Goal: Information Seeking & Learning: Learn about a topic

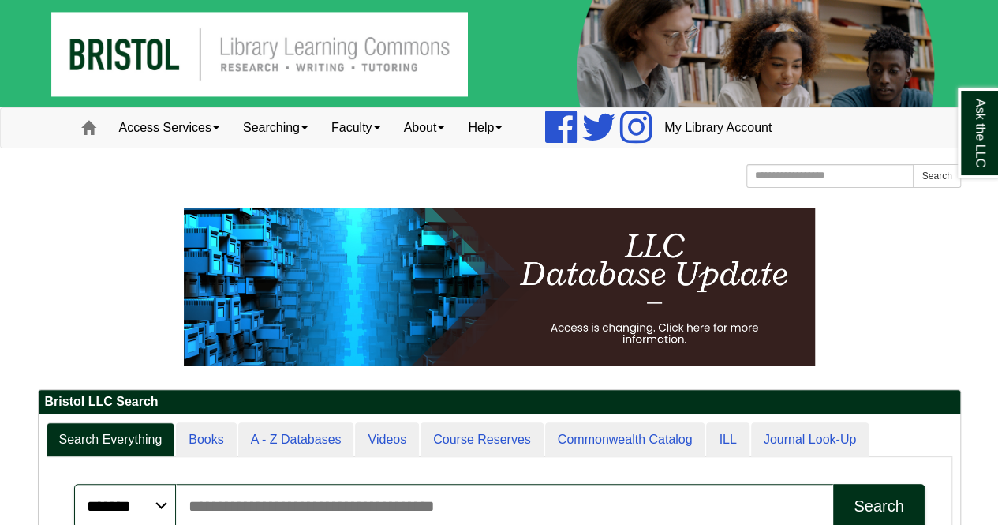
click at [198, 122] on link "Access Services" at bounding box center [169, 127] width 124 height 39
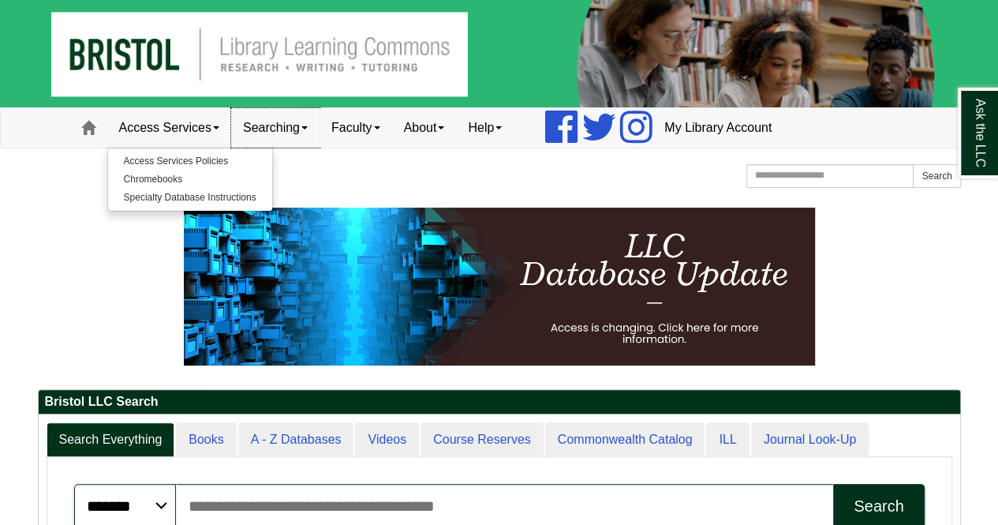
click at [299, 124] on link "Searching" at bounding box center [275, 127] width 88 height 39
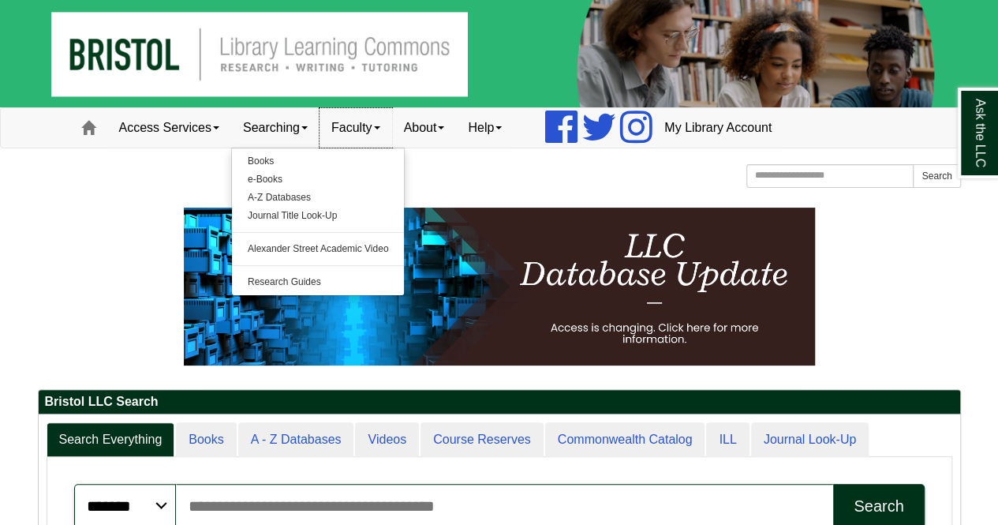
click at [377, 131] on link "Faculty" at bounding box center [355, 127] width 73 height 39
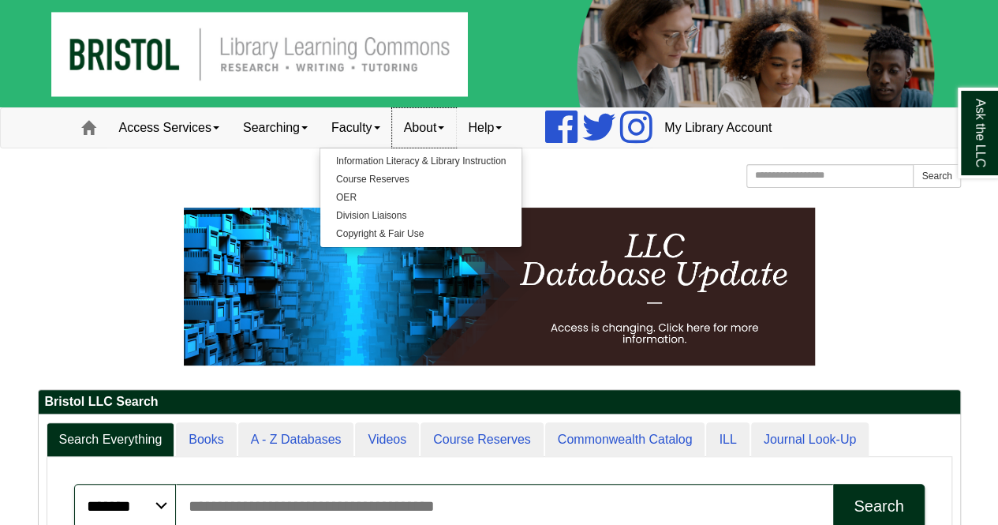
click at [421, 130] on link "About" at bounding box center [424, 127] width 65 height 39
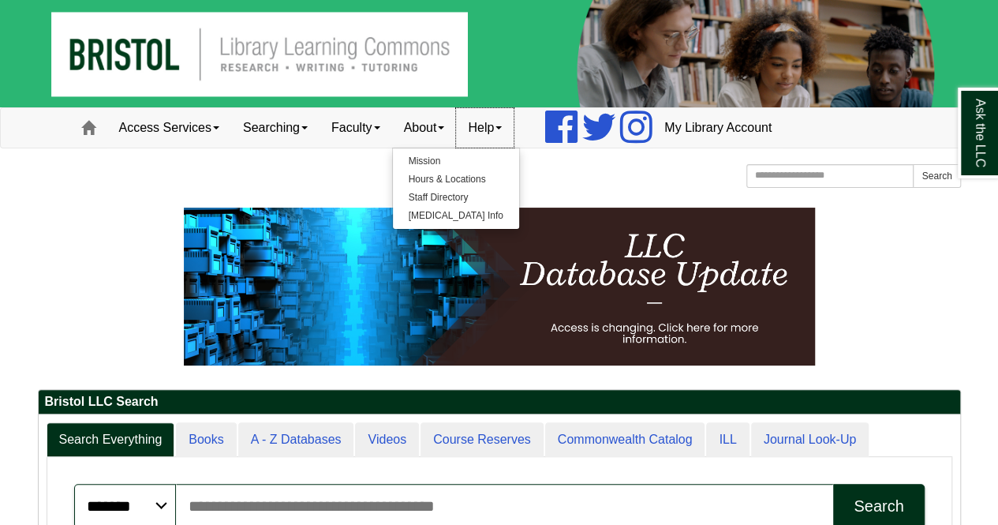
click at [502, 129] on link "Help" at bounding box center [485, 127] width 58 height 39
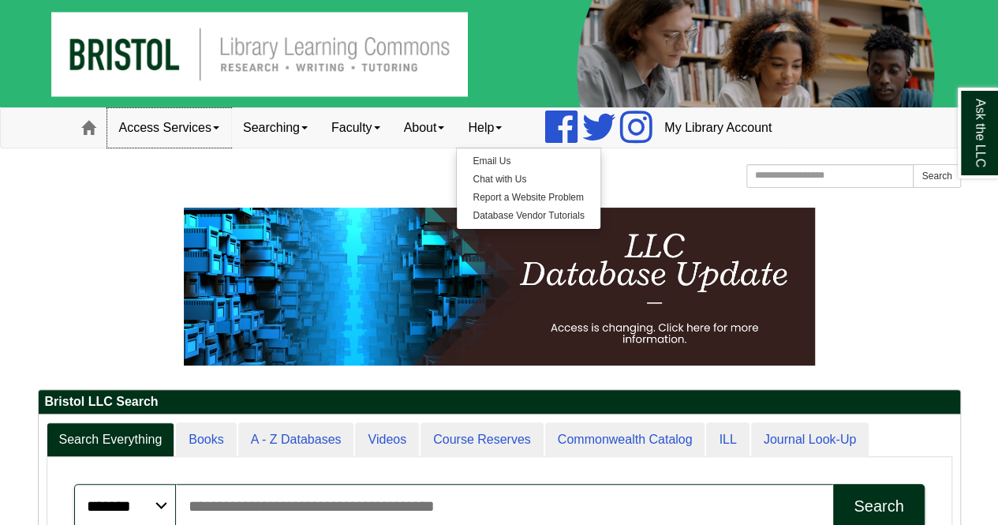
click at [222, 122] on link "Access Services" at bounding box center [169, 127] width 124 height 39
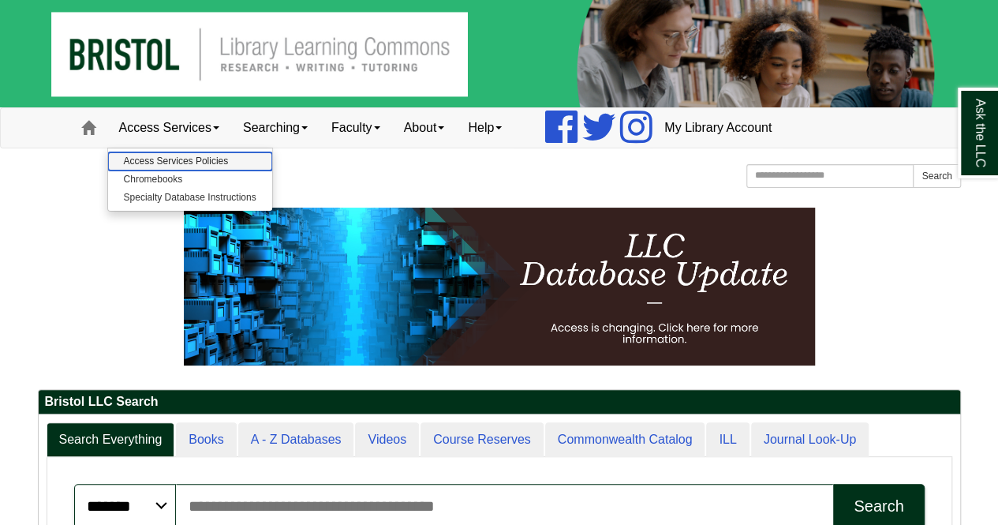
click at [193, 159] on link "Access Services Policies" at bounding box center [190, 161] width 164 height 18
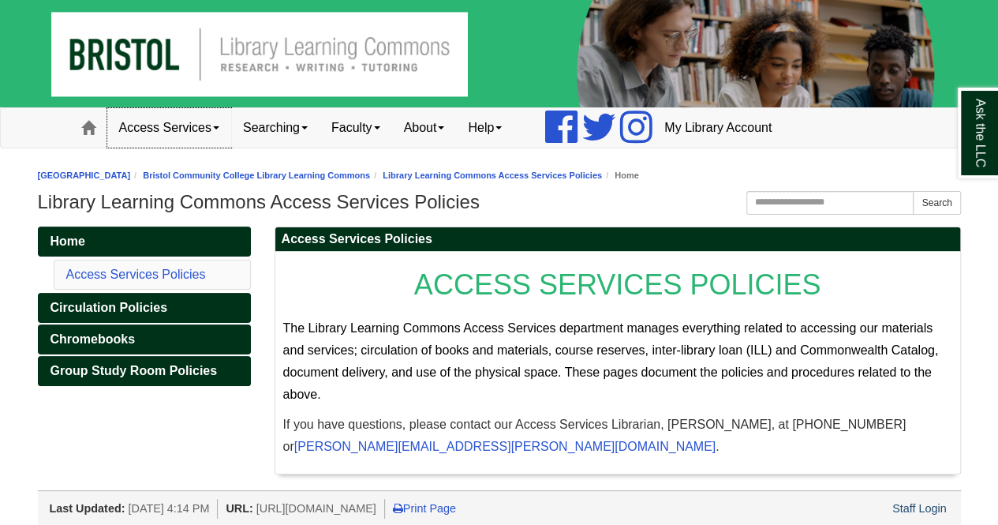
click at [187, 130] on link "Access Services" at bounding box center [169, 127] width 124 height 39
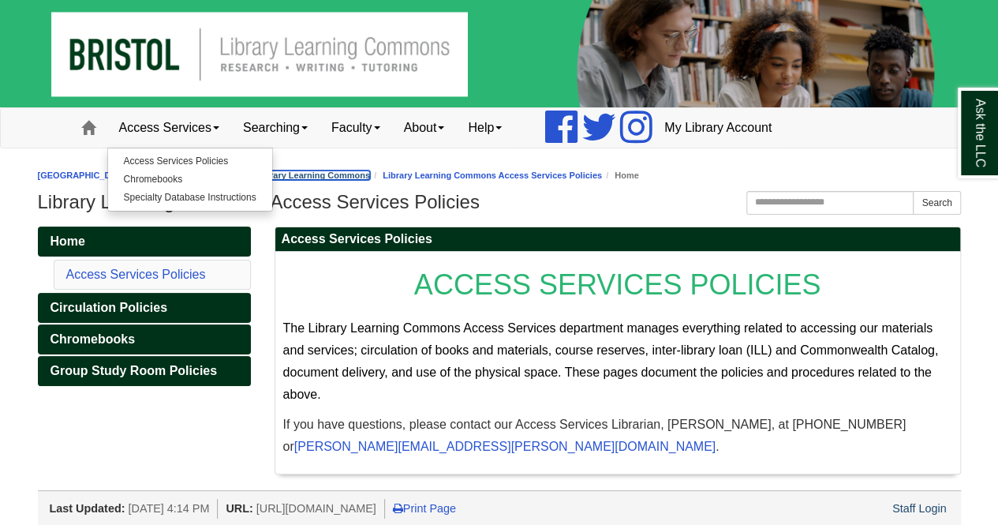
click at [370, 170] on link "Bristol Community College Library Learning Commons" at bounding box center [256, 174] width 227 height 9
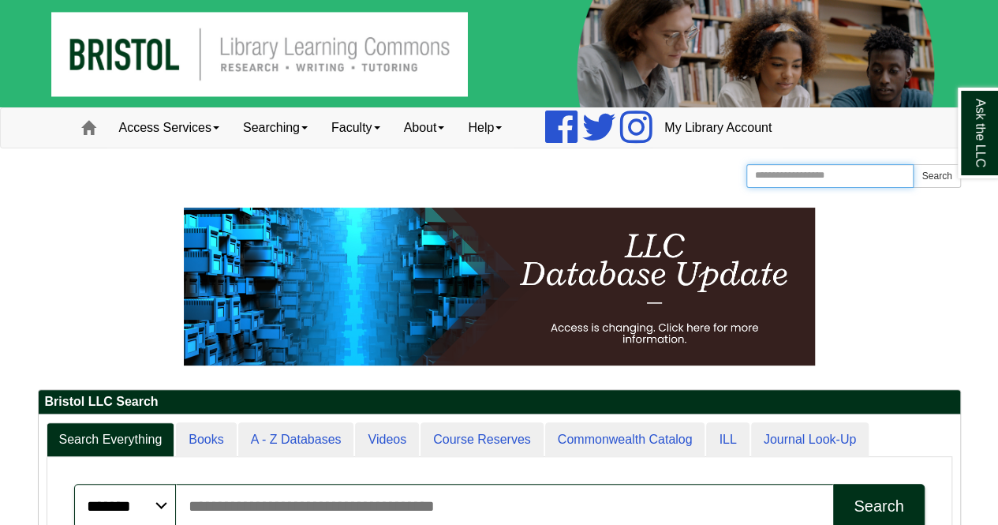
click at [850, 180] on input "Search the Website" at bounding box center [830, 176] width 168 height 24
type input "********"
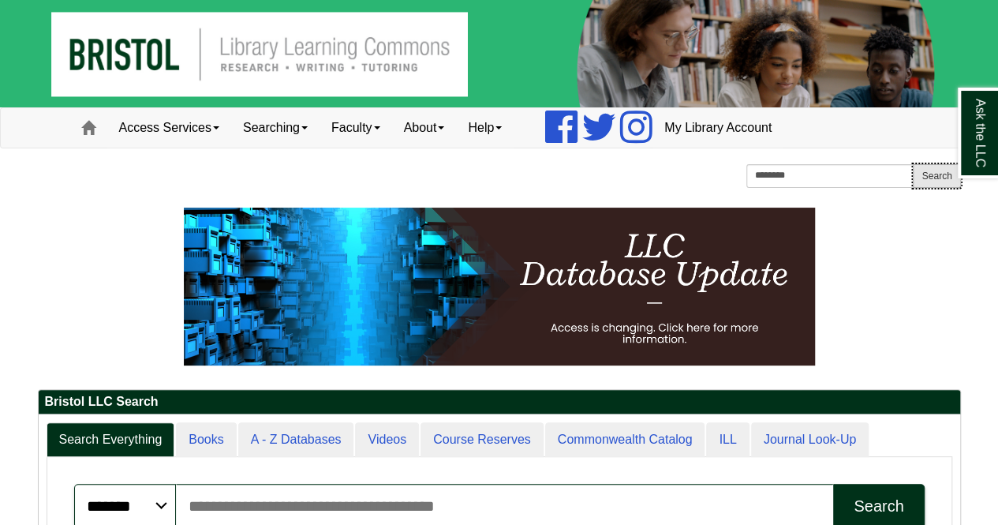
click at [941, 177] on button "Search" at bounding box center [936, 176] width 47 height 24
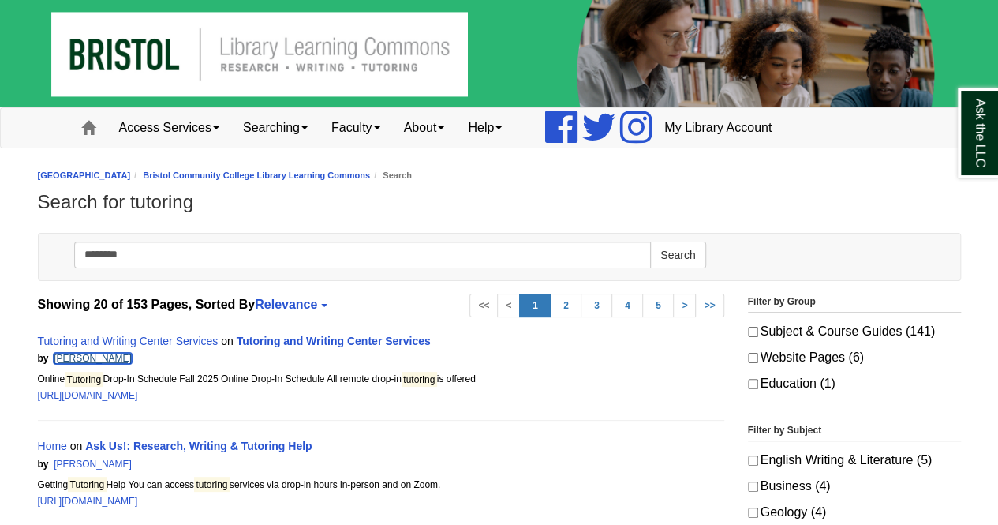
click at [55, 357] on link "[PERSON_NAME]" at bounding box center [93, 358] width 78 height 11
click at [60, 340] on link "Tutoring and Writing Center Services" at bounding box center [128, 340] width 181 height 13
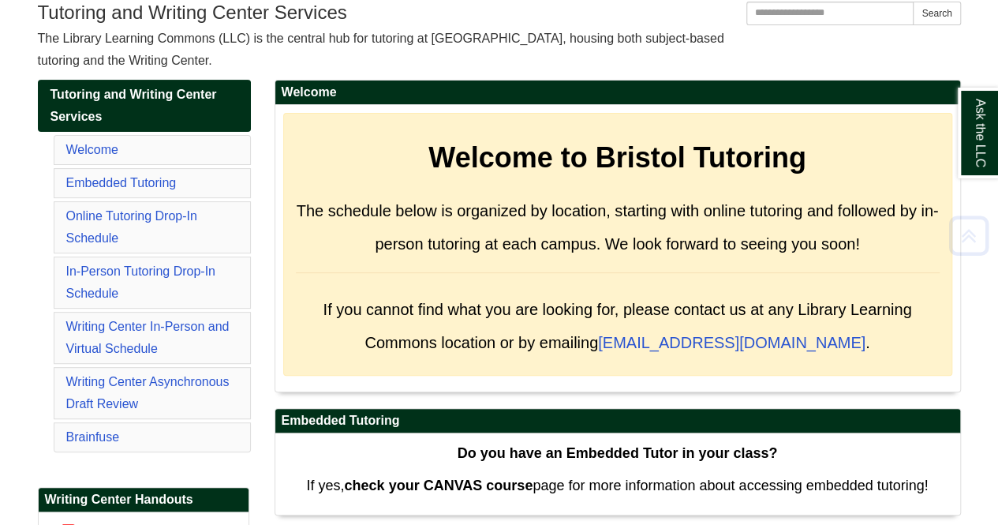
scroll to position [196, 0]
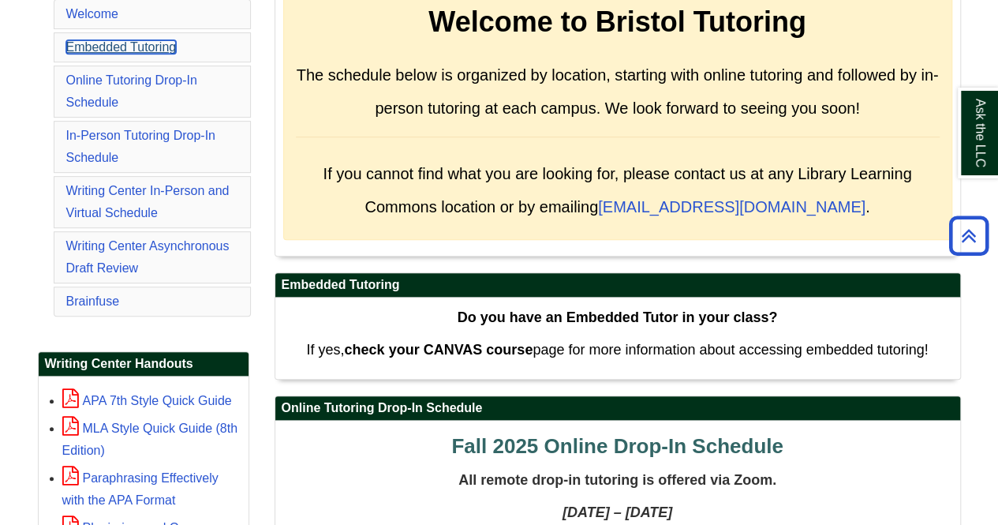
click at [99, 49] on link "Embedded Tutoring" at bounding box center [121, 46] width 110 height 13
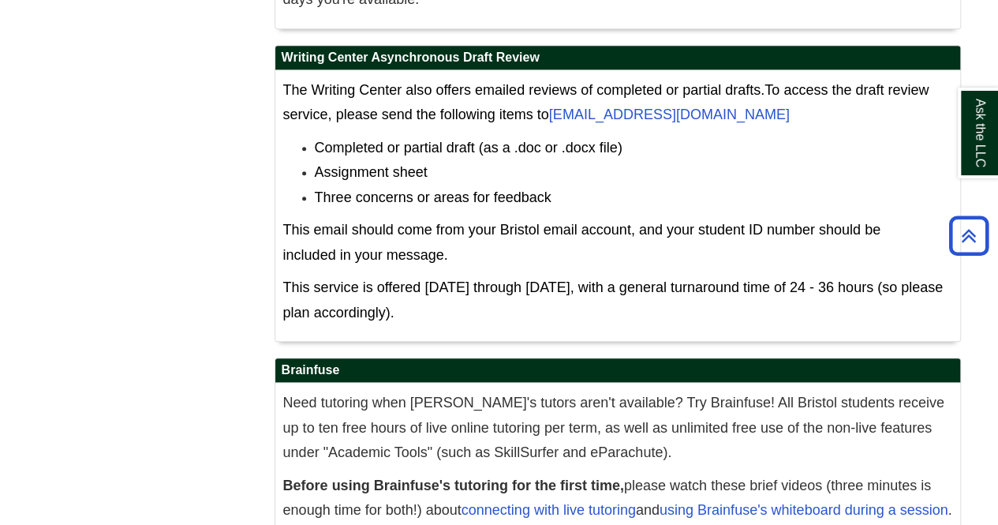
scroll to position [9529, 0]
